Goal: Task Accomplishment & Management: Use online tool/utility

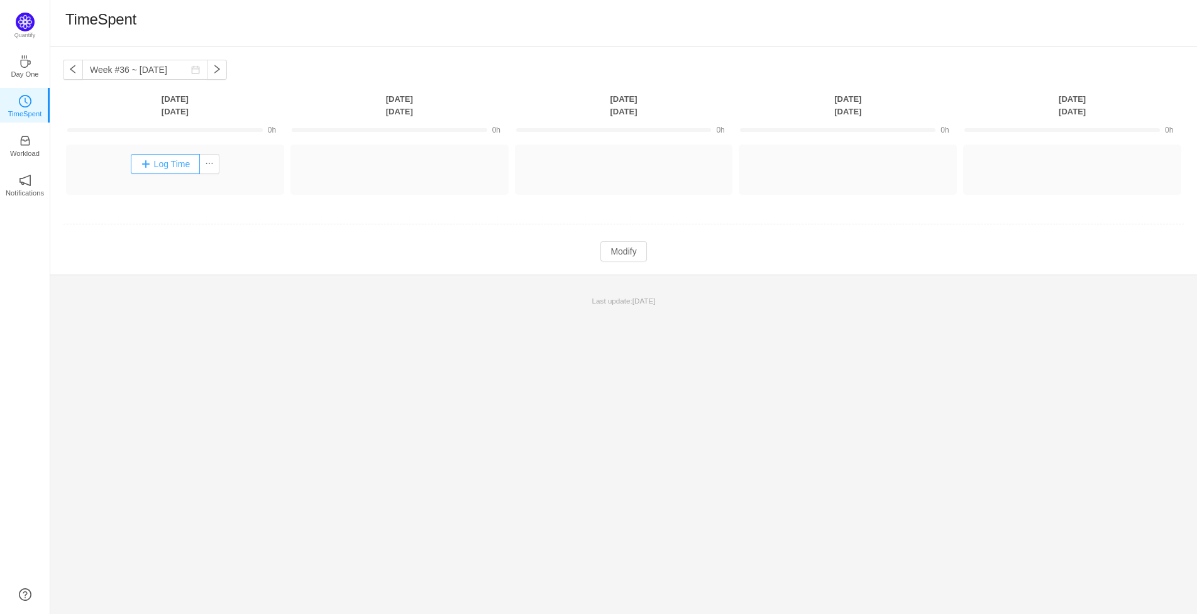
click at [177, 165] on button "Log Time" at bounding box center [166, 164] width 70 height 20
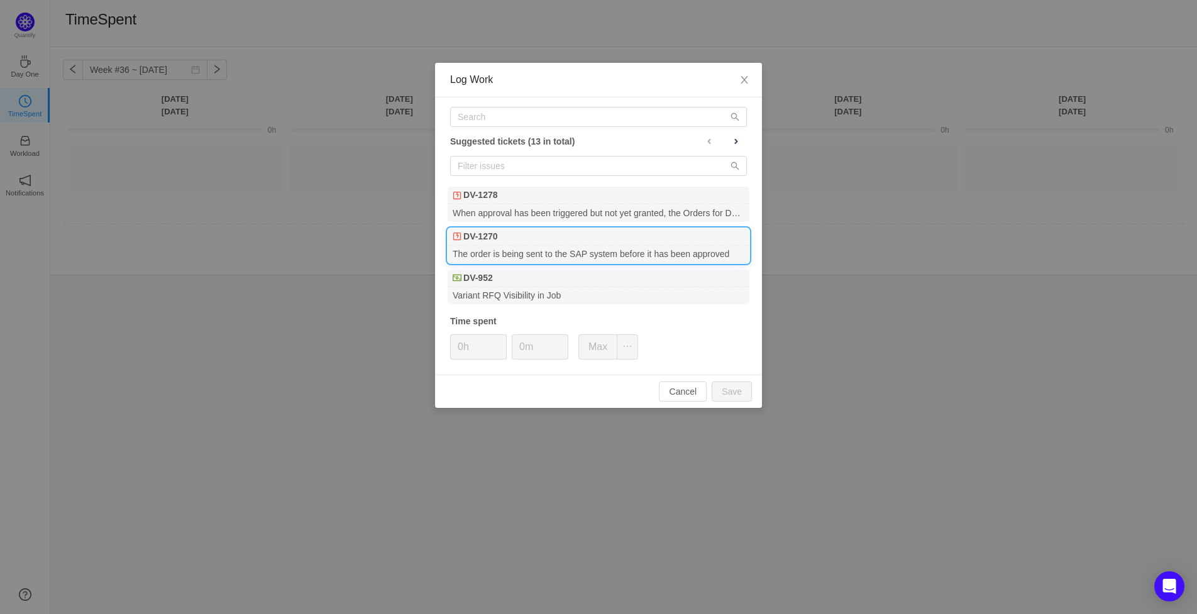
click at [530, 240] on div "DV-1270" at bounding box center [599, 237] width 302 height 18
click at [731, 394] on button "Save" at bounding box center [732, 392] width 40 height 20
type input "0h"
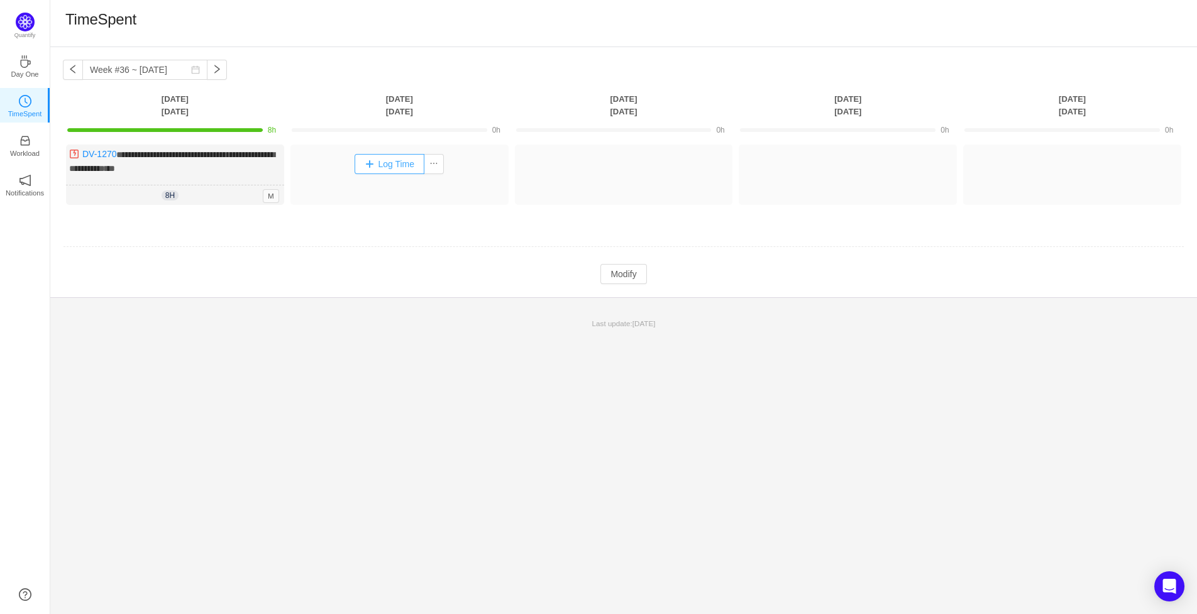
click at [389, 160] on button "Log Time" at bounding box center [390, 164] width 70 height 20
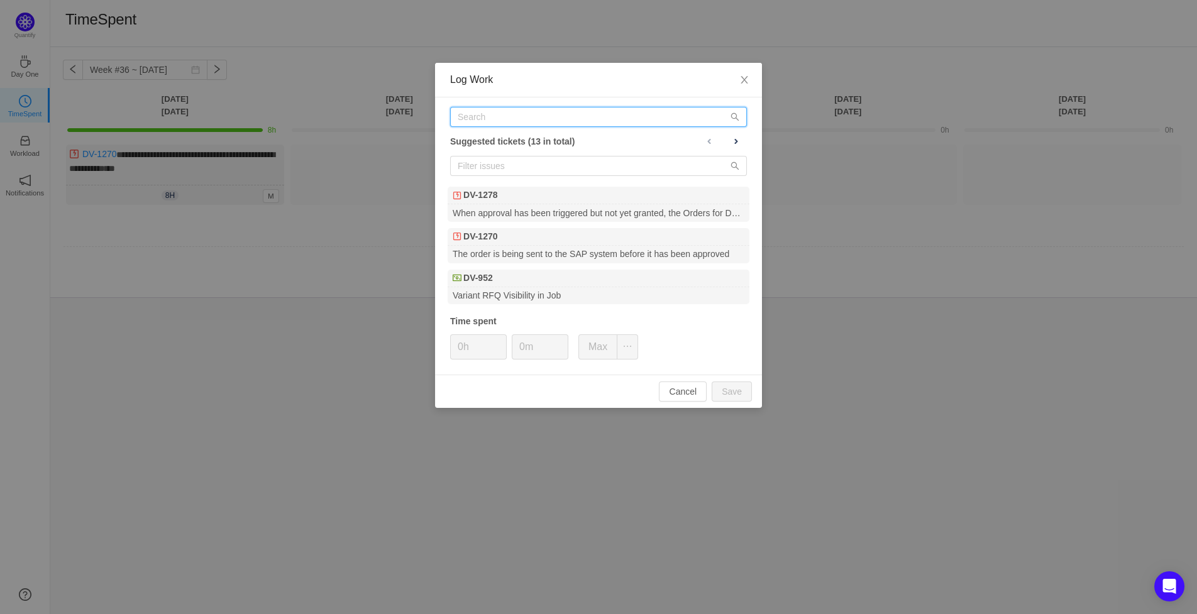
click at [577, 109] on input "text" at bounding box center [598, 117] width 297 height 20
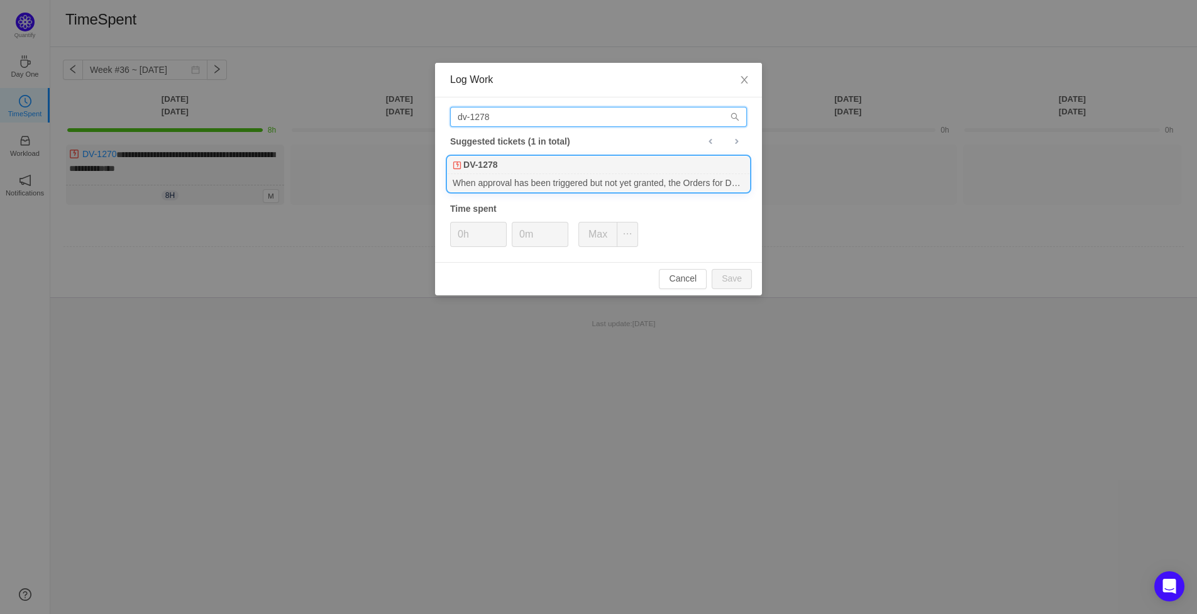
type input "dv-1278"
click at [653, 183] on div "When approval has been triggered but not yet granted, the Orders for Delivery f…" at bounding box center [599, 182] width 302 height 17
click at [726, 279] on button "Save" at bounding box center [732, 279] width 40 height 20
type input "0h"
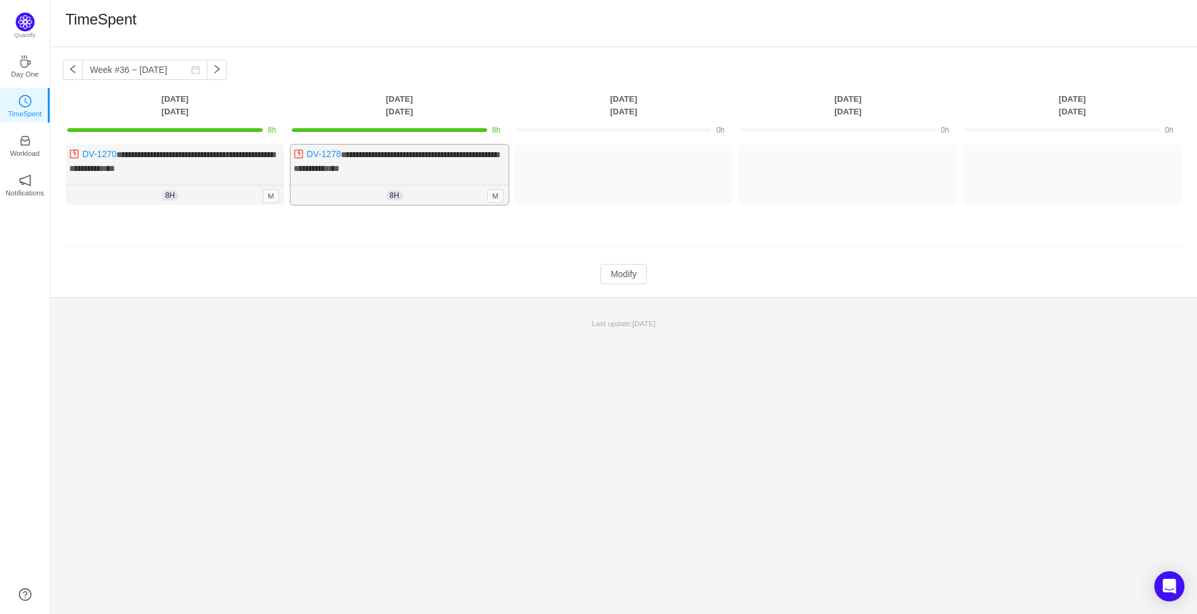
click at [411, 164] on div "**********" at bounding box center [400, 175] width 218 height 60
click at [372, 167] on span "**********" at bounding box center [396, 161] width 205 height 23
click at [321, 174] on div "**********" at bounding box center [400, 175] width 218 height 60
click at [613, 275] on button "Modify" at bounding box center [624, 274] width 46 height 20
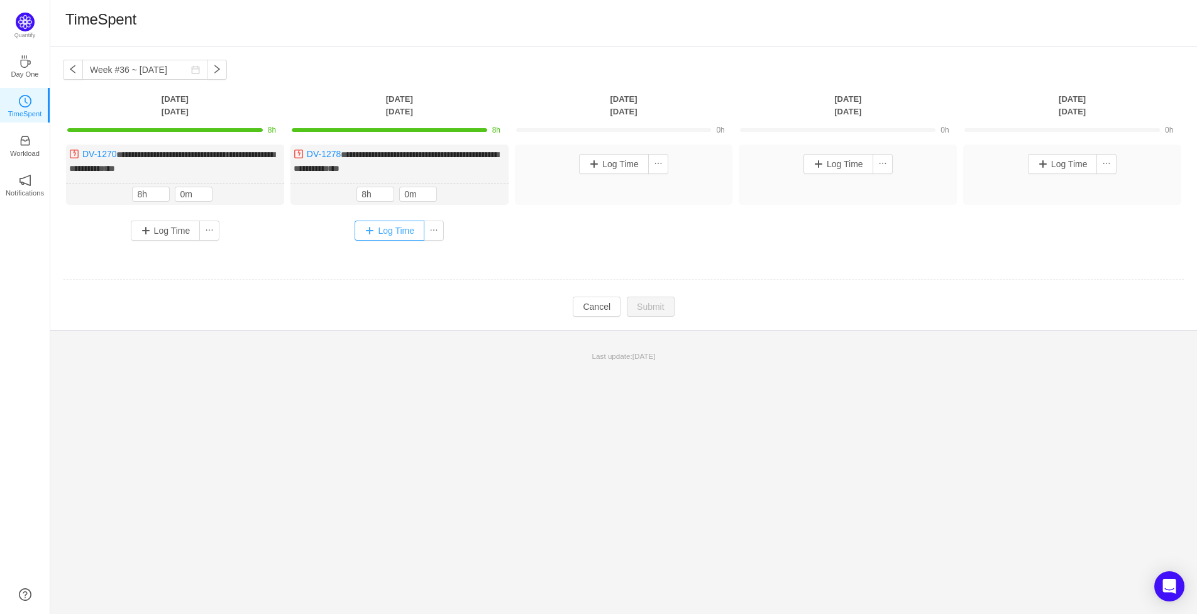
click at [396, 233] on button "Log Time" at bounding box center [390, 231] width 70 height 20
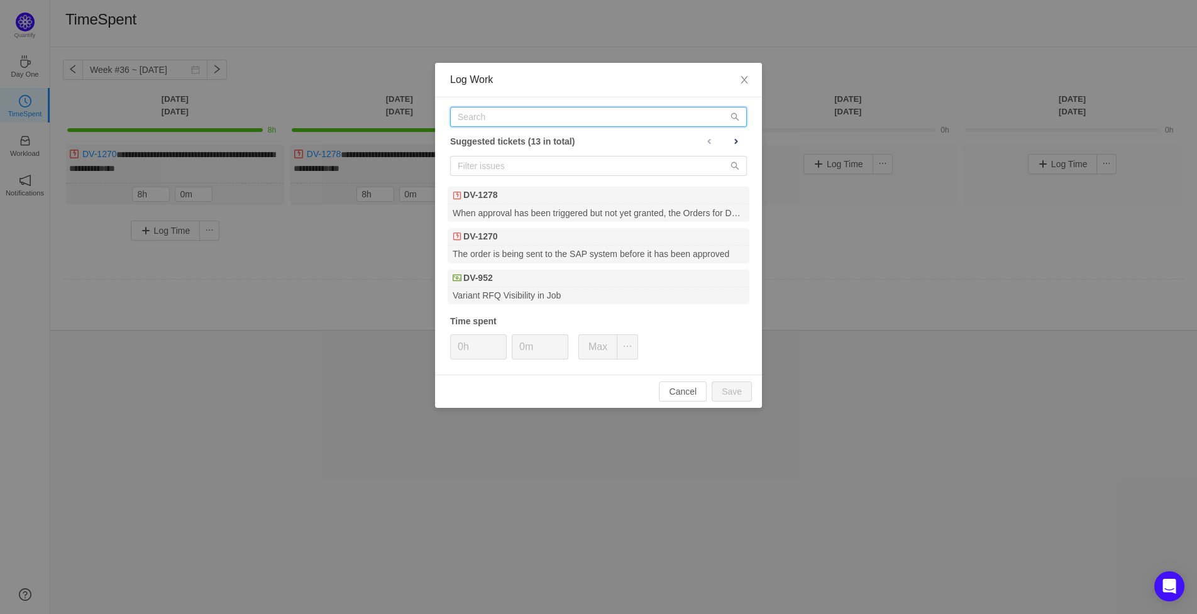
click at [524, 119] on input "text" at bounding box center [598, 117] width 297 height 20
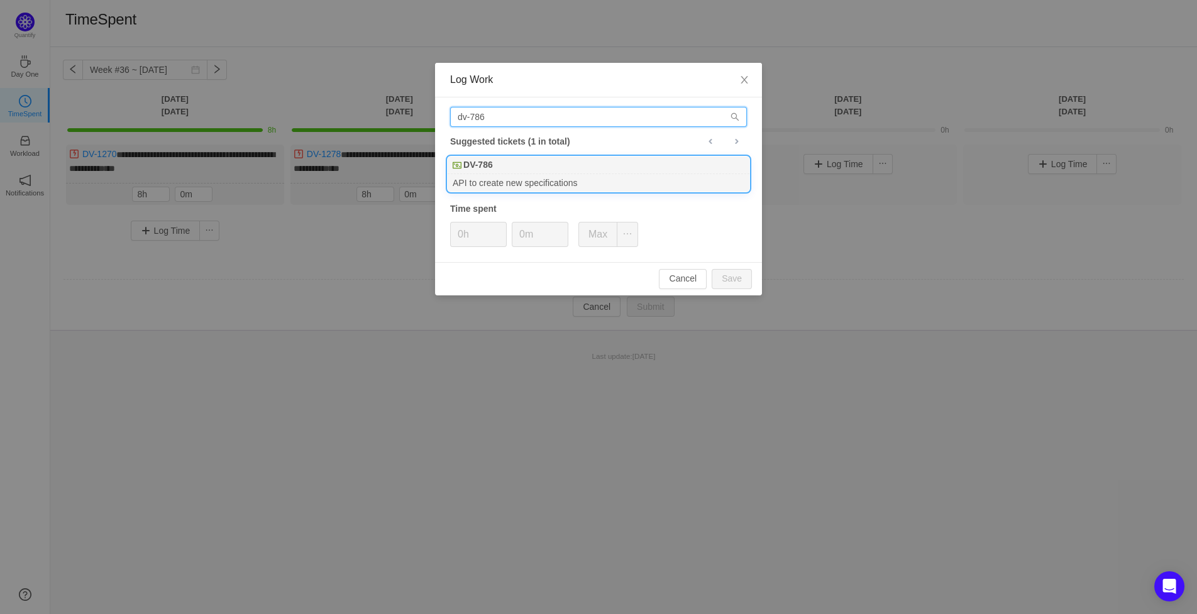
type input "dv-786"
click at [501, 178] on div "API to create new specifications" at bounding box center [599, 182] width 302 height 17
click at [738, 272] on button "Save" at bounding box center [732, 279] width 40 height 20
type input "0h"
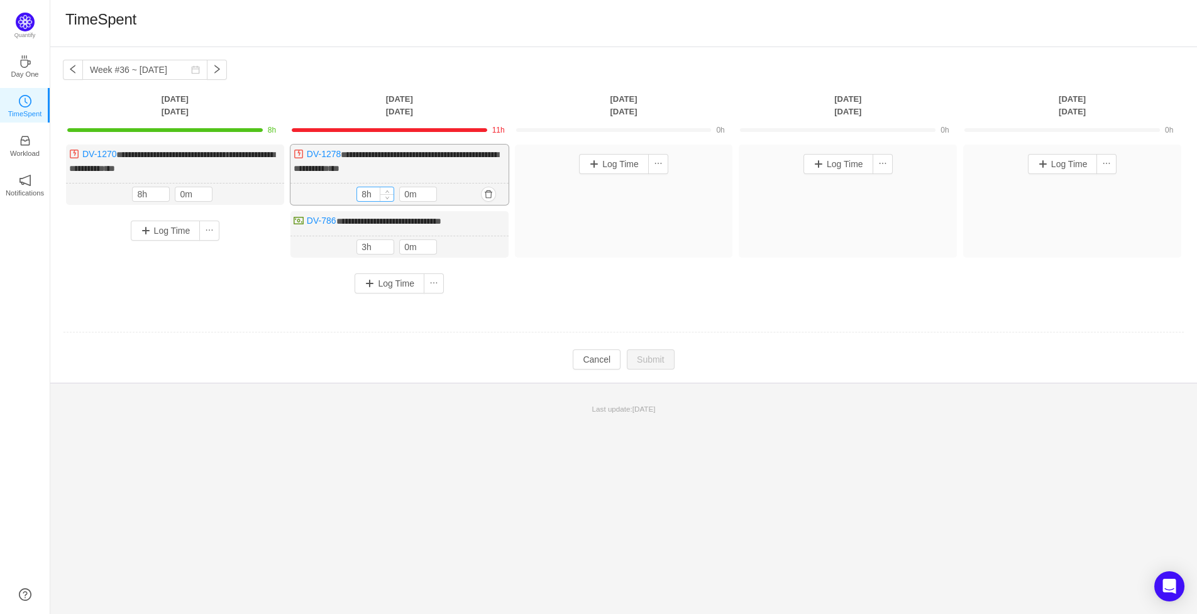
click at [372, 197] on input "8h" at bounding box center [375, 194] width 36 height 14
click at [389, 197] on icon "icon: down" at bounding box center [388, 198] width 4 height 4
type input "5h"
click at [389, 197] on icon "icon: down" at bounding box center [388, 198] width 4 height 4
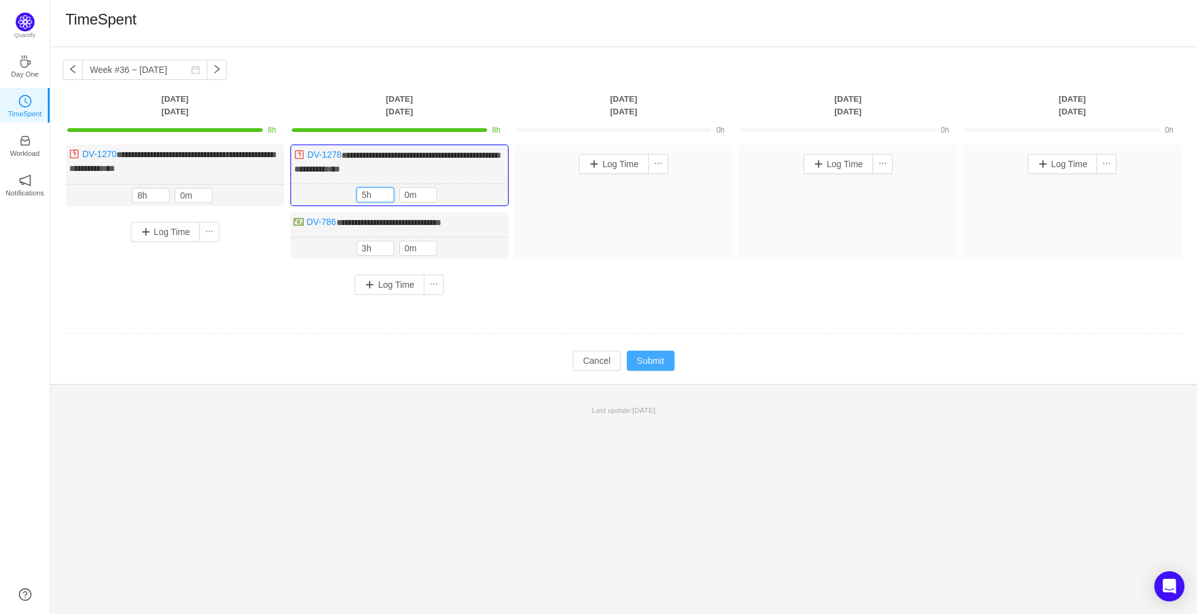
click at [645, 360] on button "Submit" at bounding box center [651, 361] width 48 height 20
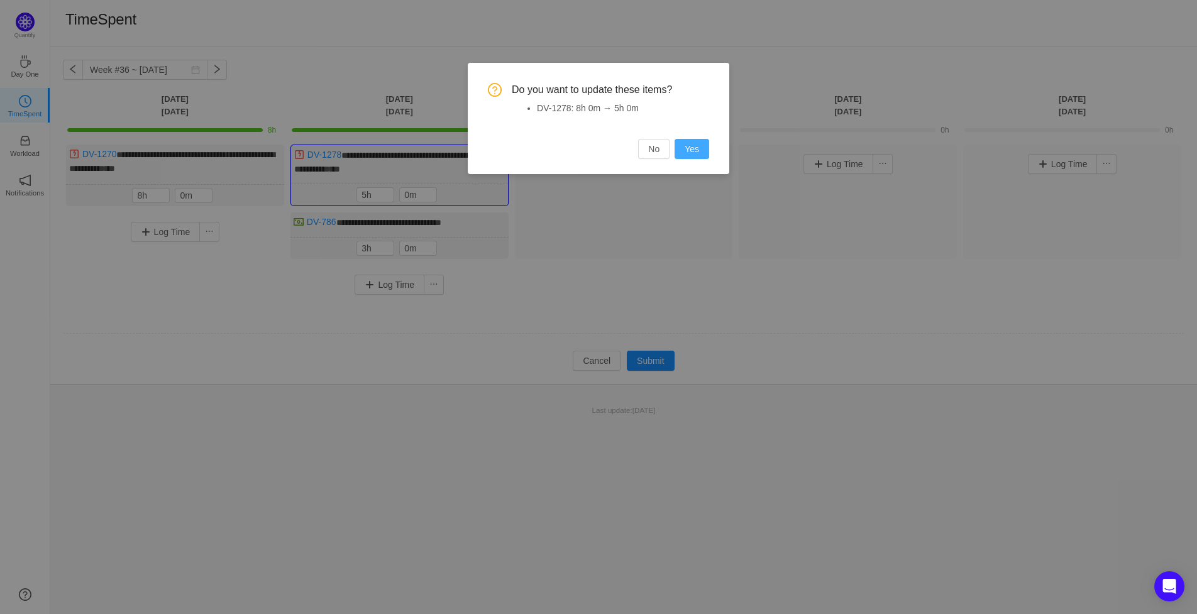
click at [697, 143] on button "Yes" at bounding box center [692, 149] width 35 height 20
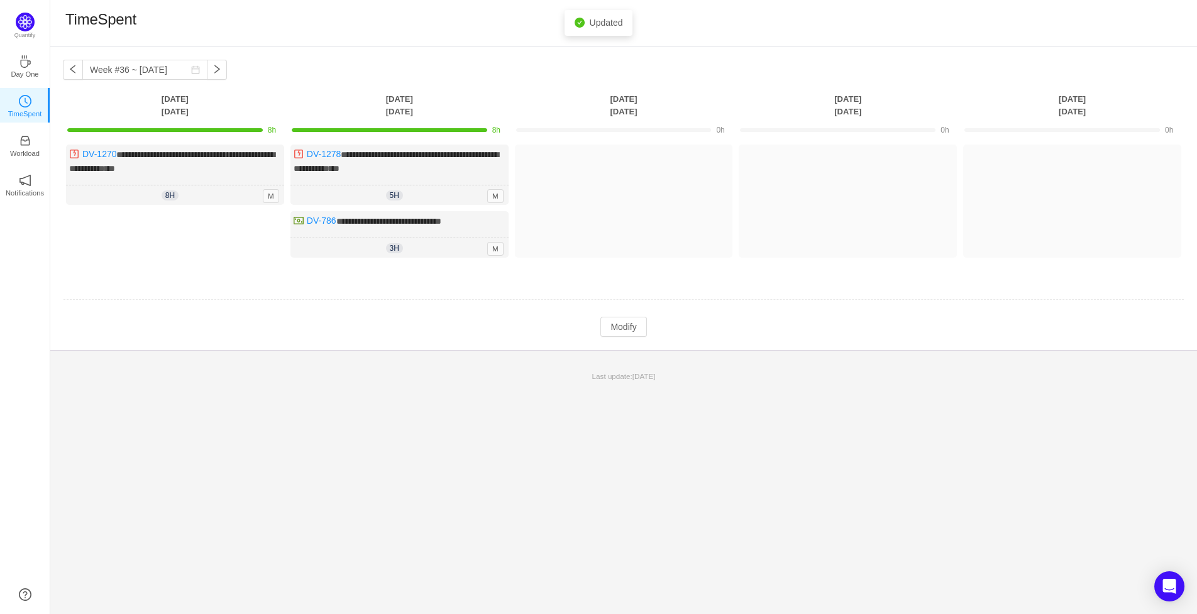
click at [462, 311] on td at bounding box center [624, 300] width 1122 height 32
